Goal: Information Seeking & Learning: Learn about a topic

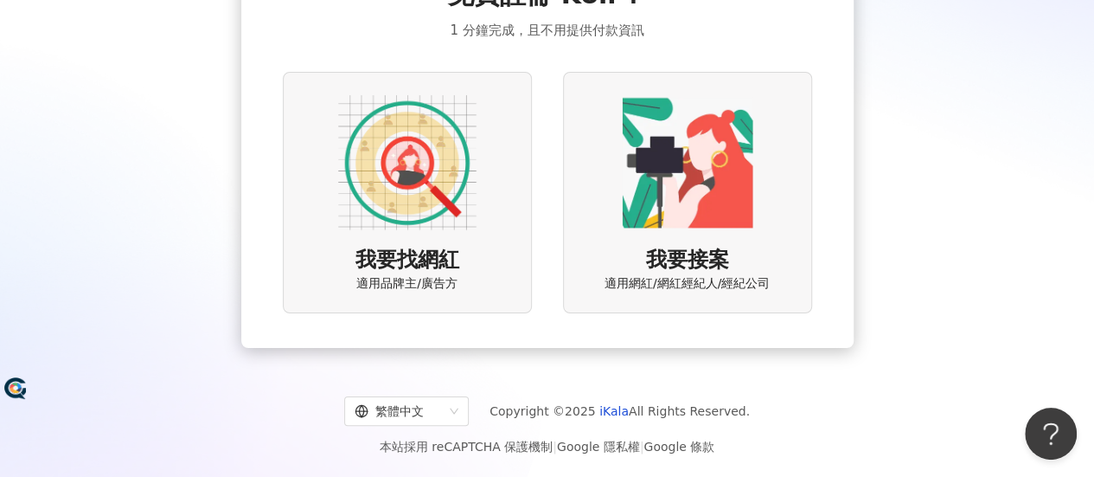
click at [406, 189] on img at bounding box center [407, 162] width 138 height 138
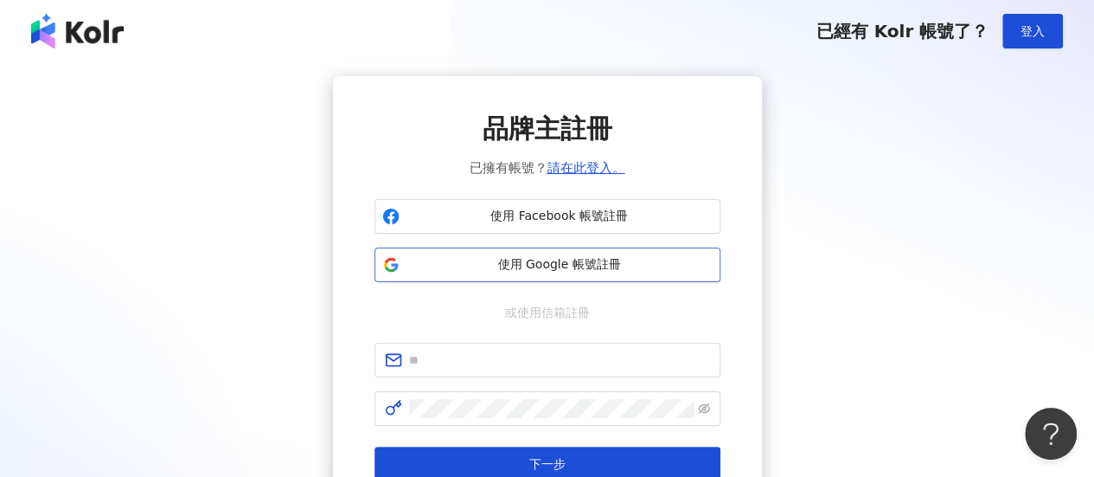
click at [546, 267] on span "使用 Google 帳號註冊" at bounding box center [559, 264] width 306 height 17
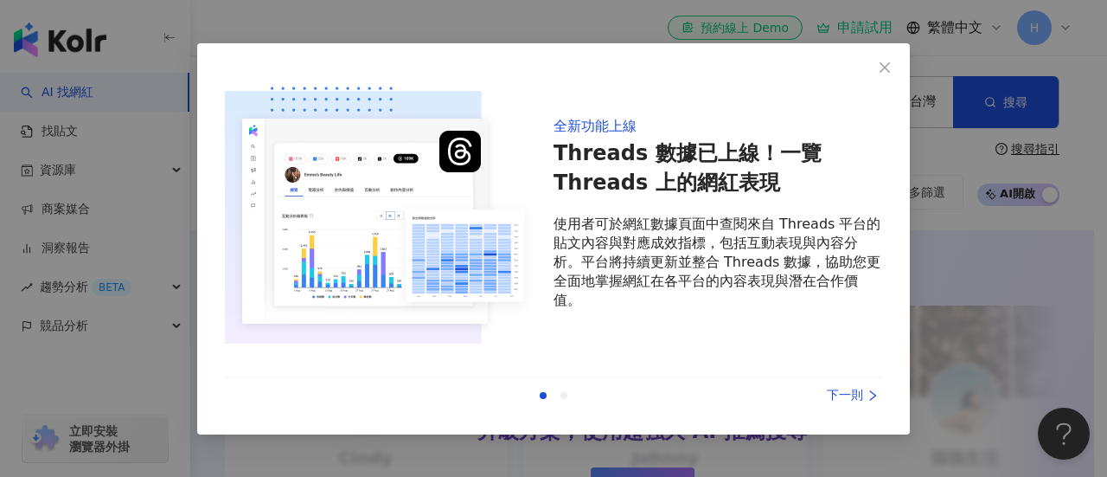
click at [843, 394] on div "下一則" at bounding box center [817, 395] width 130 height 19
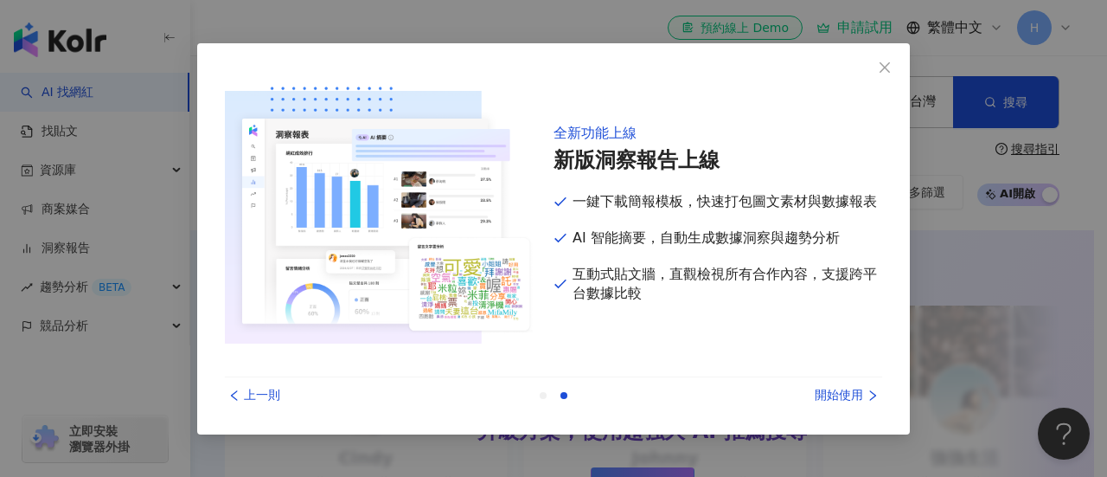
click at [856, 406] on div "上一則 開始使用" at bounding box center [553, 395] width 657 height 36
click at [854, 390] on div "開始使用" at bounding box center [817, 395] width 130 height 19
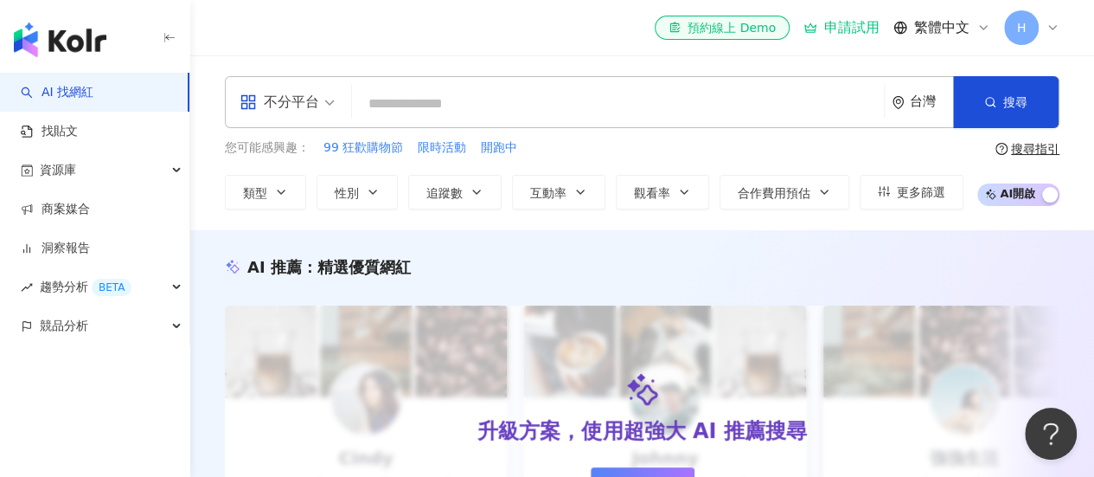
click at [1053, 24] on icon at bounding box center [1053, 28] width 14 height 14
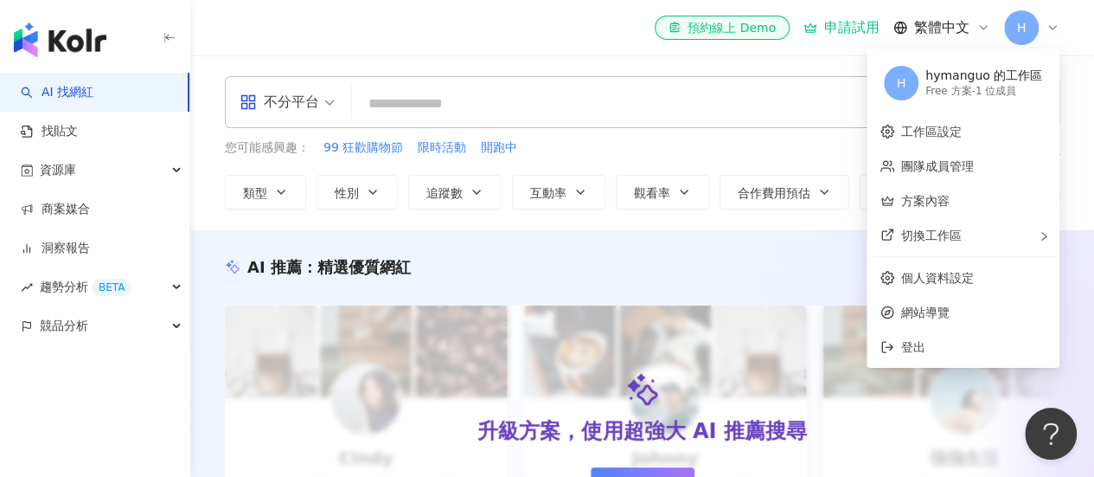
click at [1058, 24] on icon at bounding box center [1053, 28] width 14 height 14
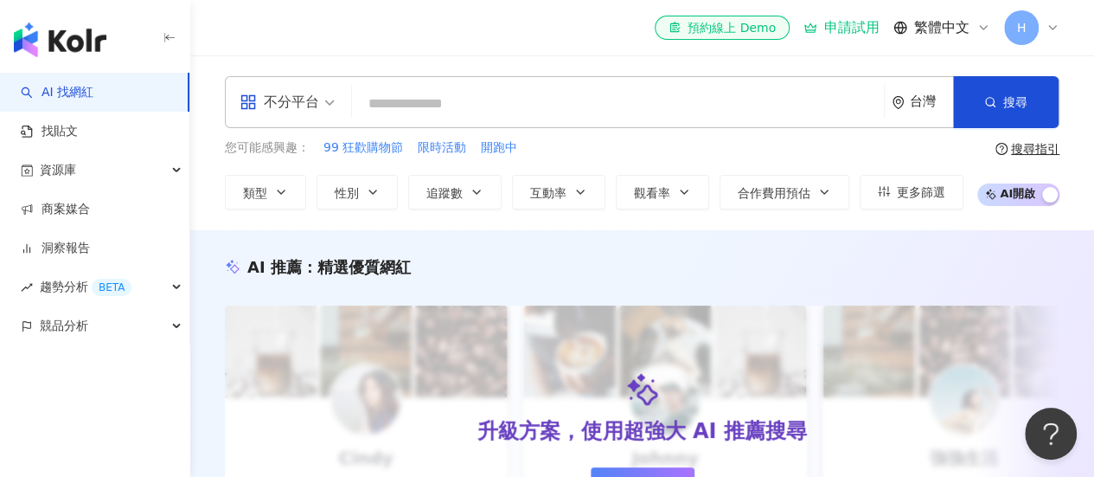
click at [434, 101] on input "search" at bounding box center [618, 103] width 518 height 33
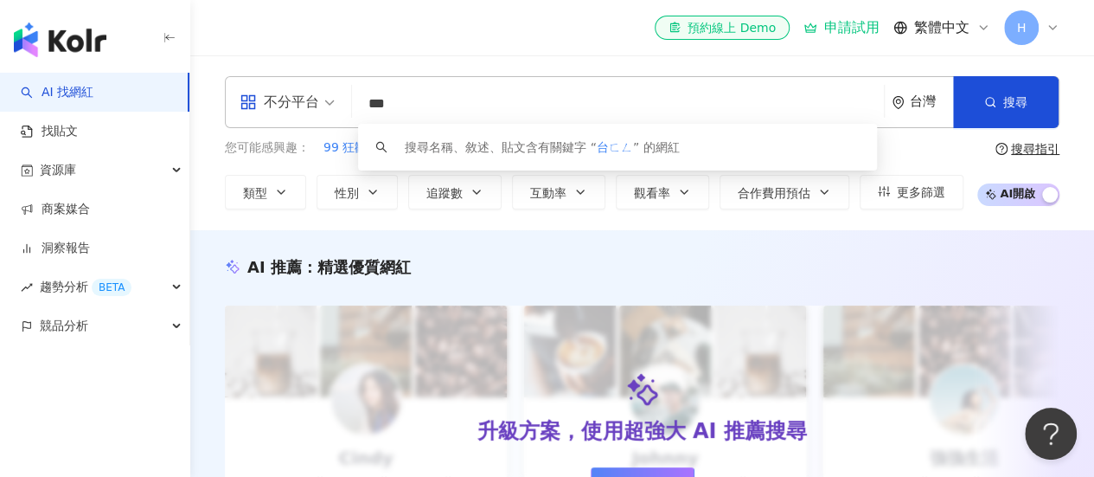
type input "**"
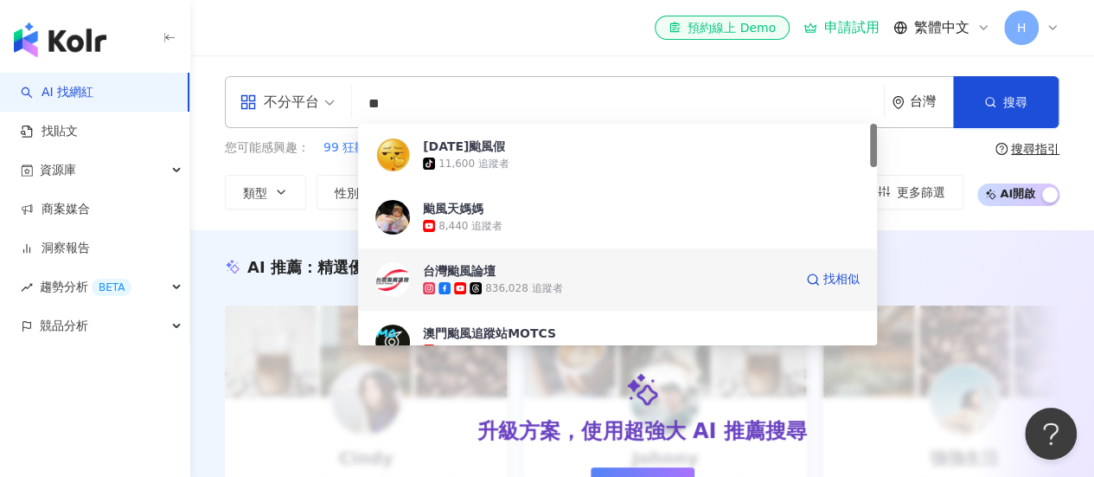
click at [555, 271] on span "台灣颱風論壇" at bounding box center [608, 270] width 370 height 17
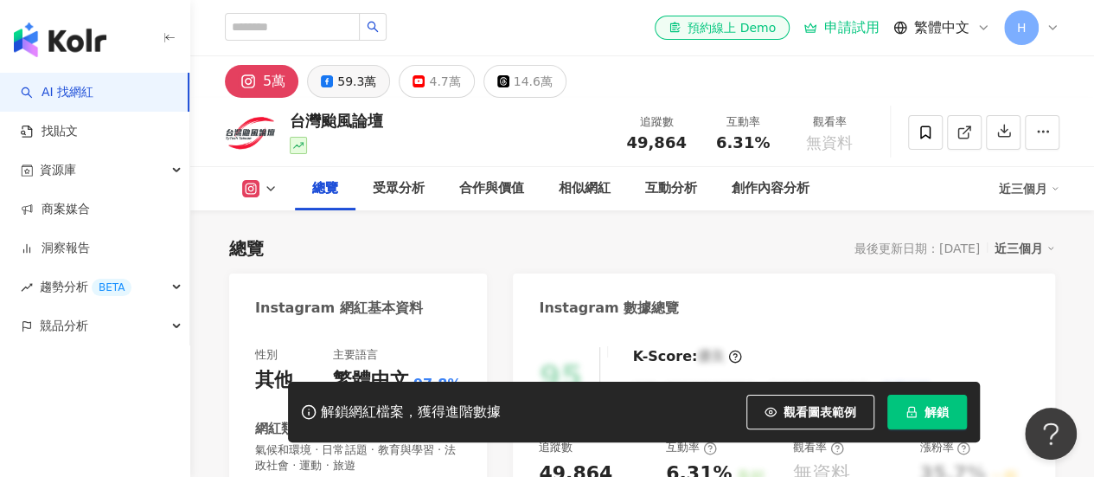
click at [359, 80] on div "59.3萬" at bounding box center [356, 81] width 39 height 24
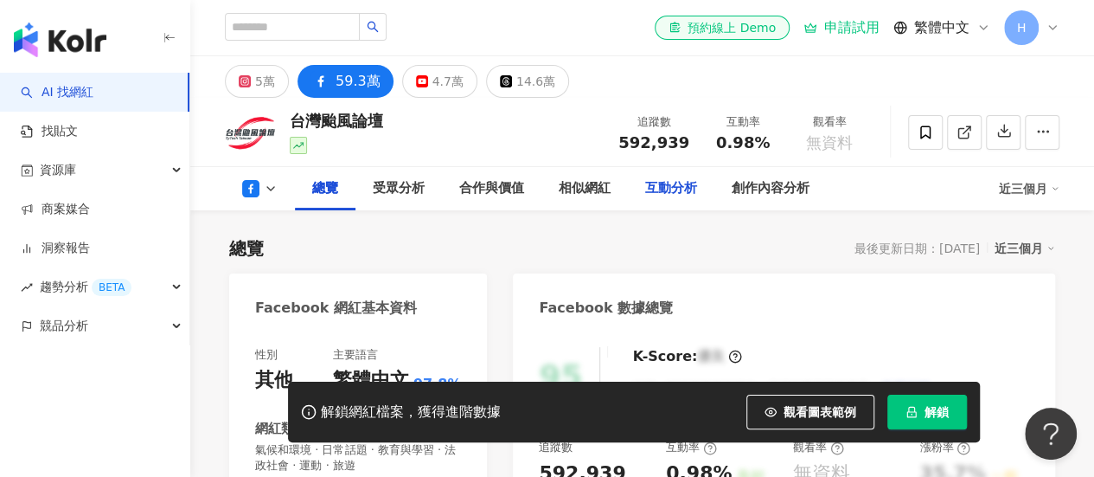
click at [531, 79] on div "14.6萬" at bounding box center [535, 81] width 39 height 24
